Goal: Task Accomplishment & Management: Manage account settings

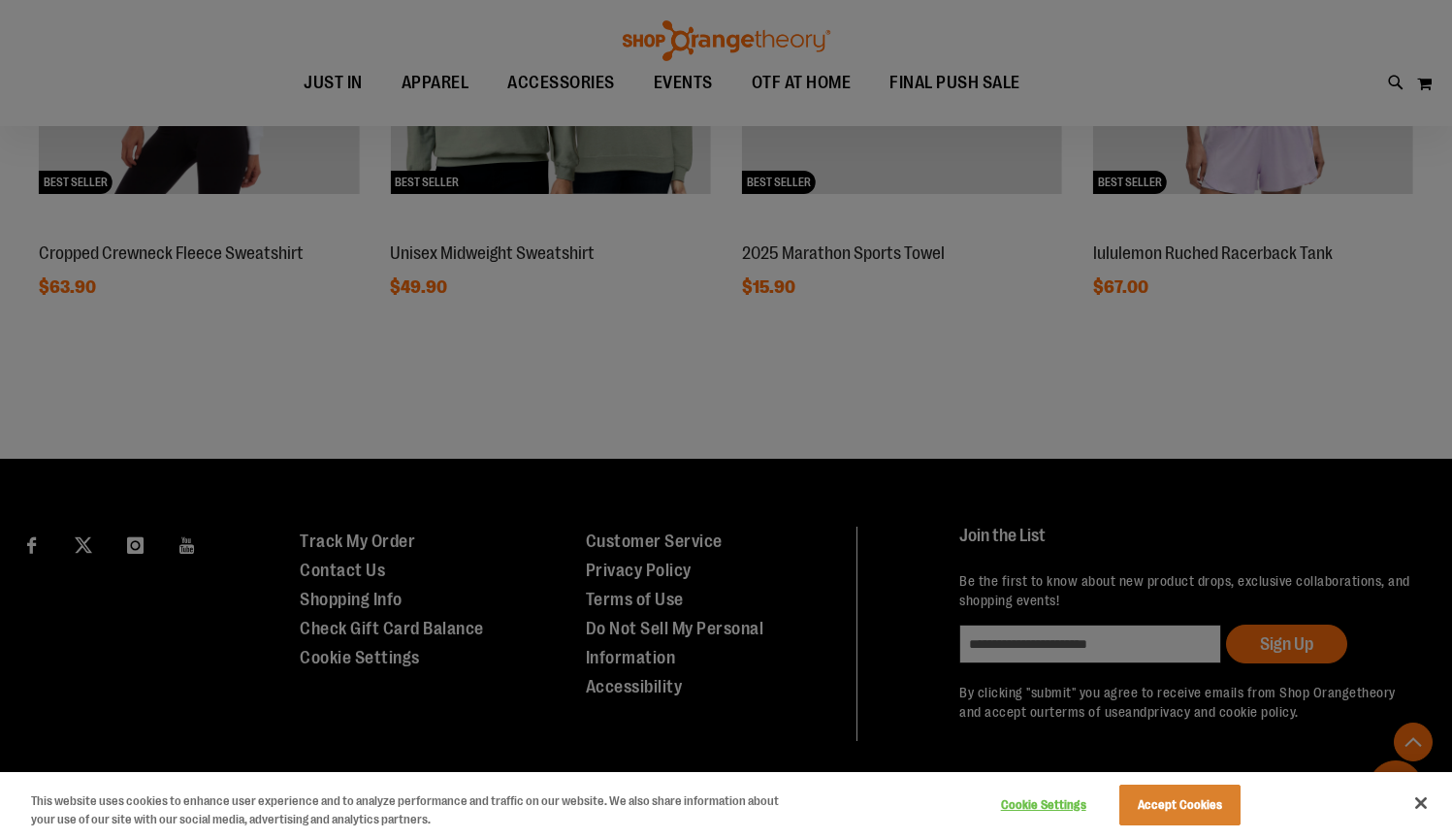
scroll to position [1626, 0]
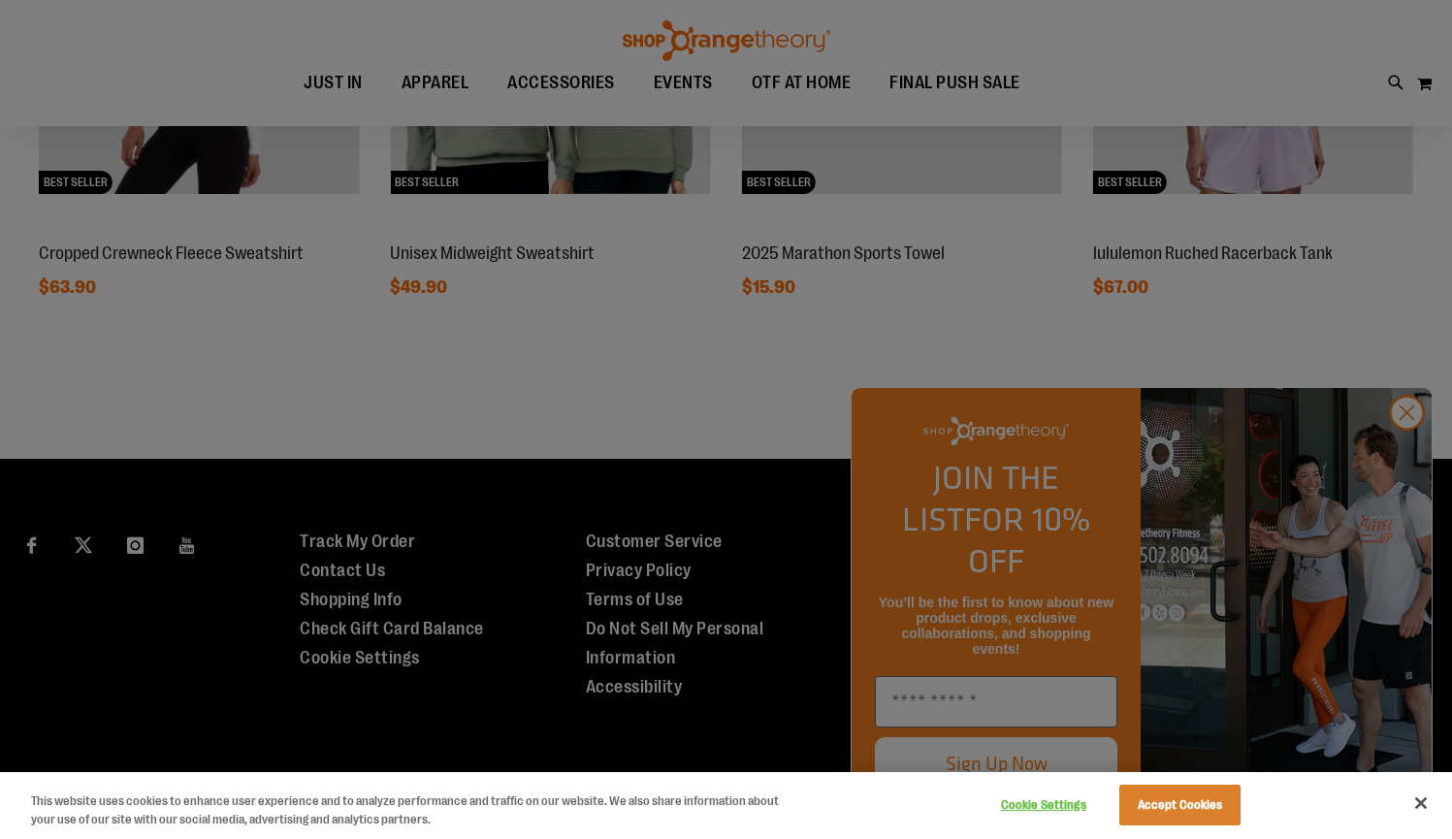
click at [1193, 807] on button "Accept Cookies" at bounding box center [1179, 805] width 121 height 41
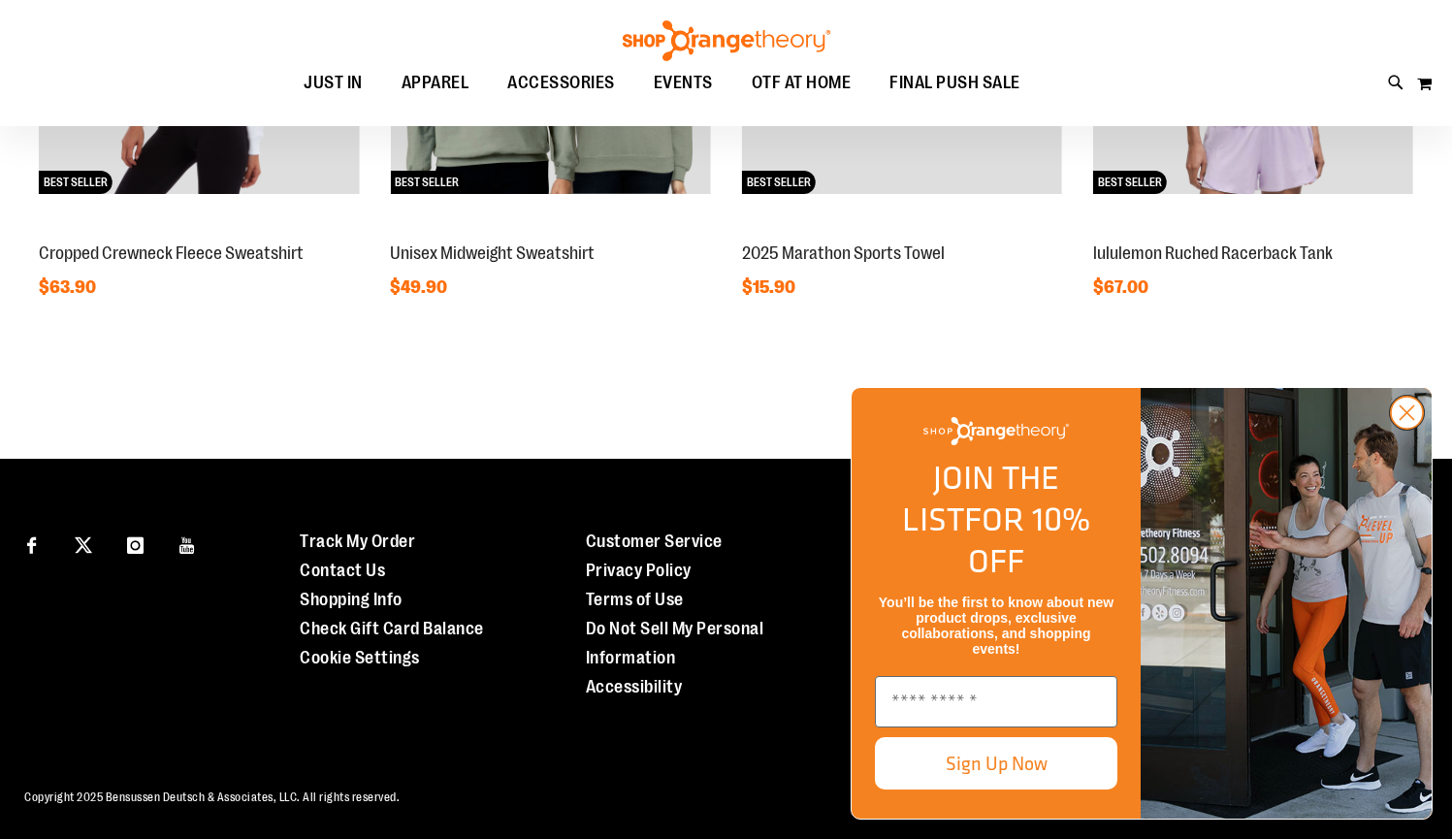
click at [1404, 429] on circle "Close dialog" at bounding box center [1407, 413] width 32 height 32
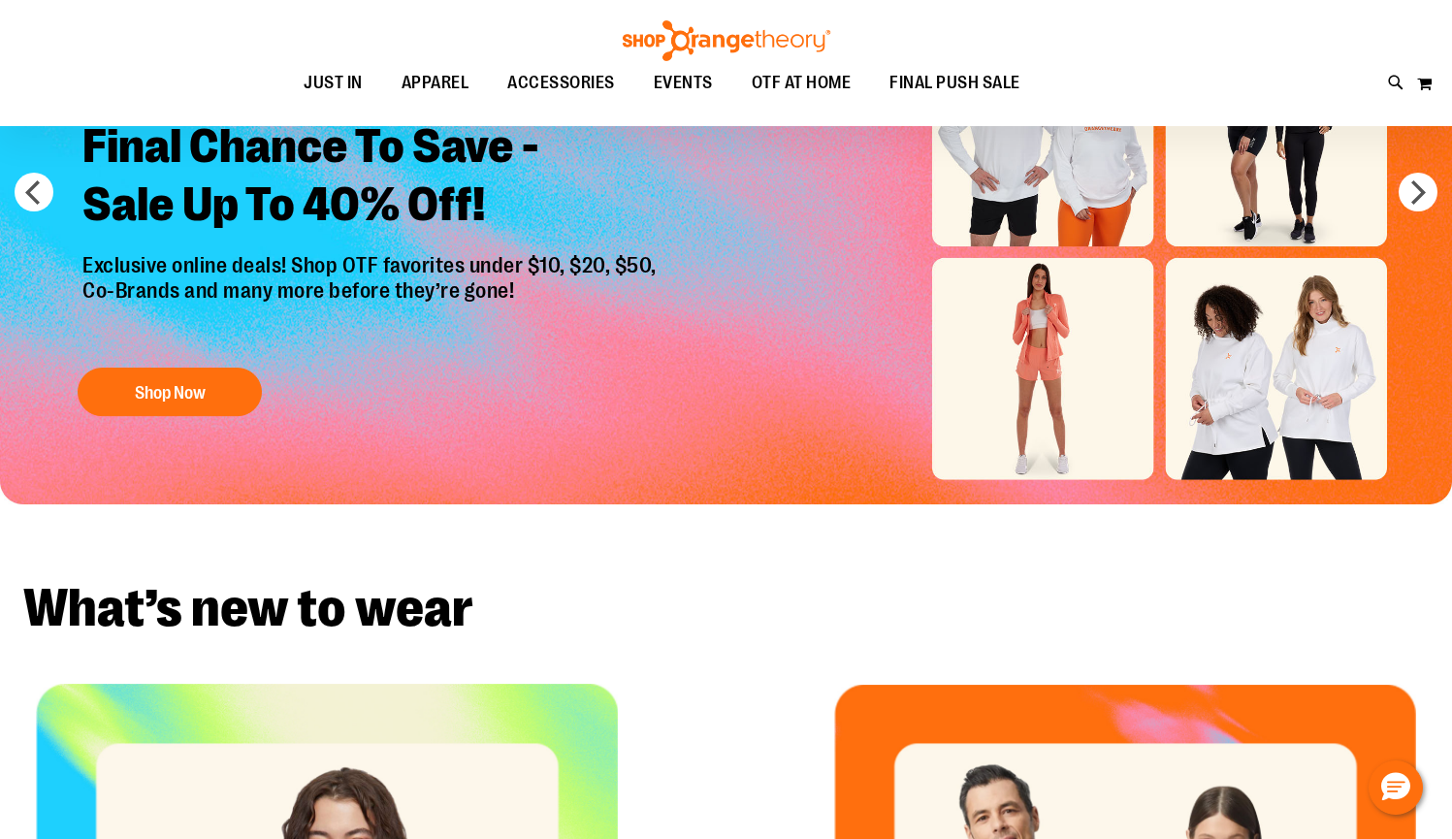
scroll to position [0, 0]
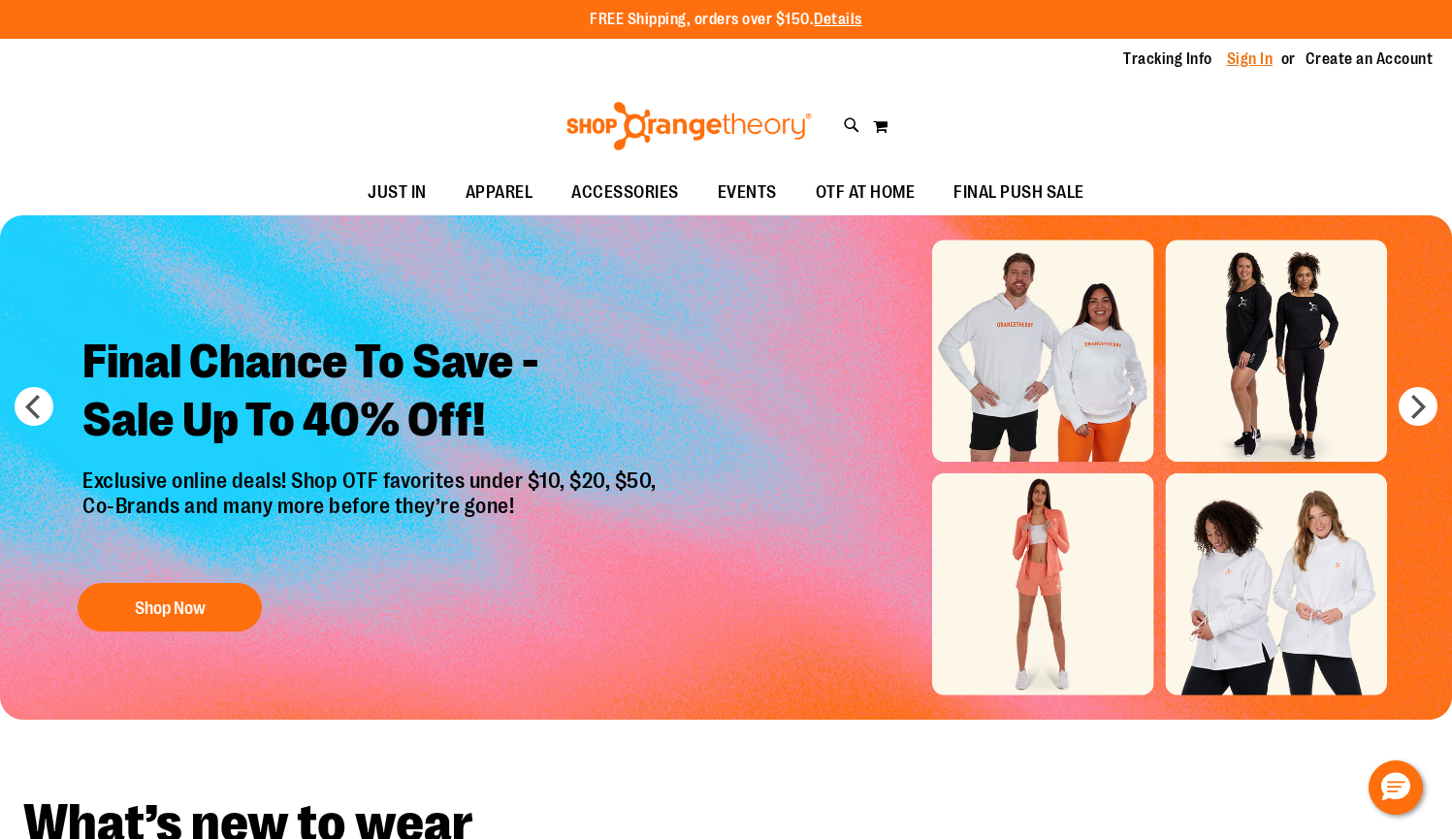
click at [1250, 53] on link "Sign In" at bounding box center [1250, 58] width 47 height 21
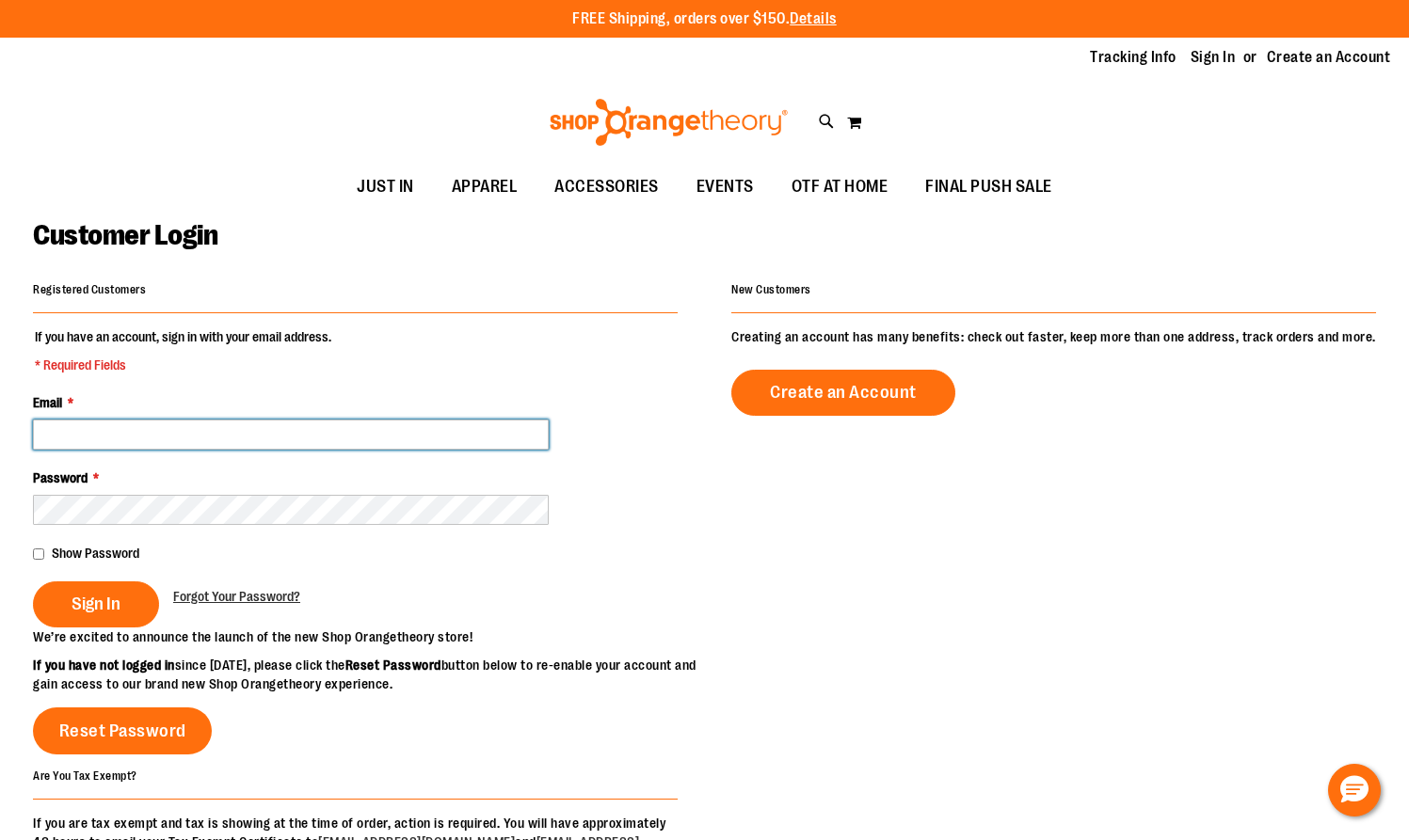
type input "*"
type input "**********"
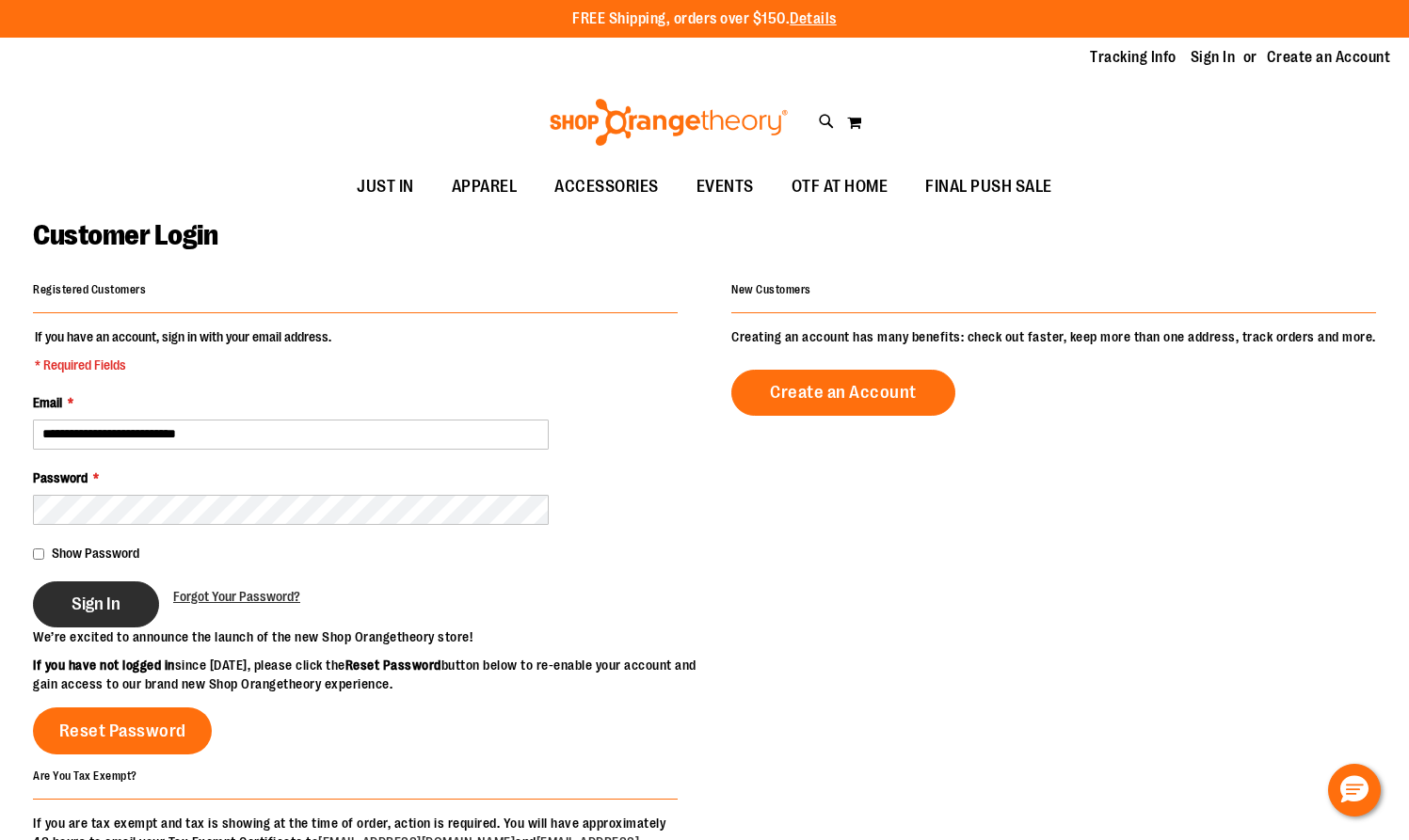
click at [84, 607] on span "Sign In" at bounding box center [96, 603] width 49 height 20
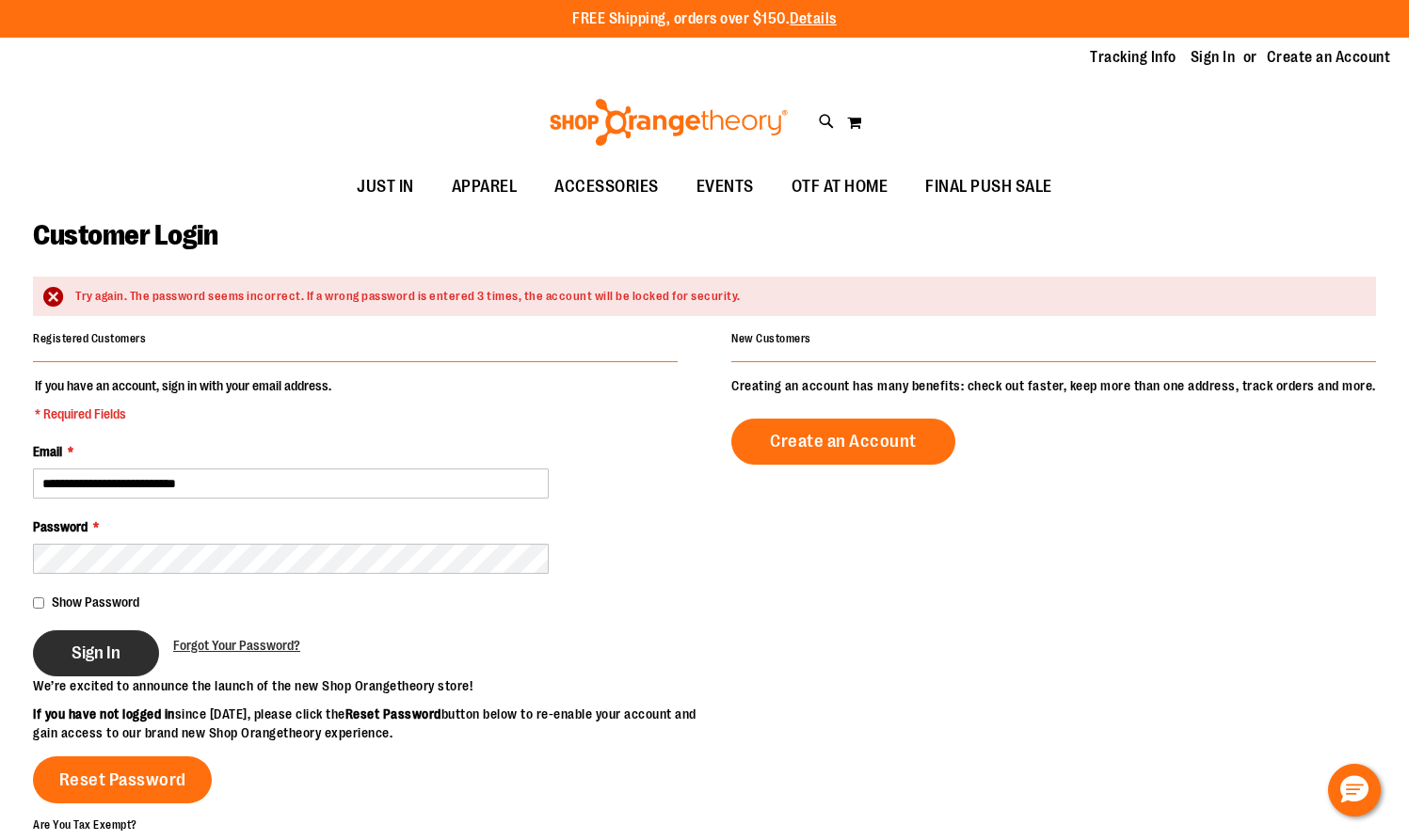
click at [112, 633] on button "Sign In" at bounding box center [96, 654] width 126 height 47
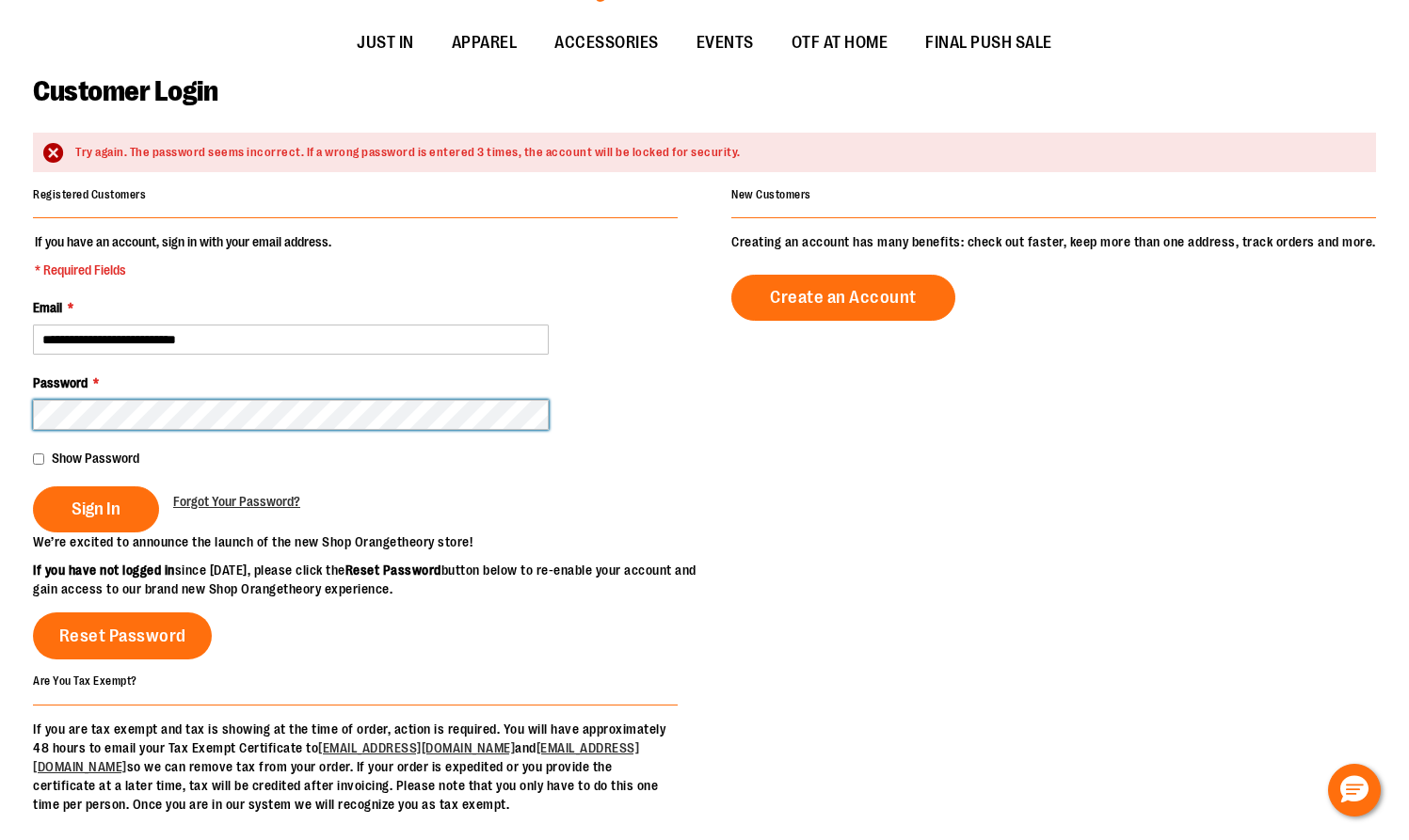
scroll to position [162, 0]
